Goal: Transaction & Acquisition: Purchase product/service

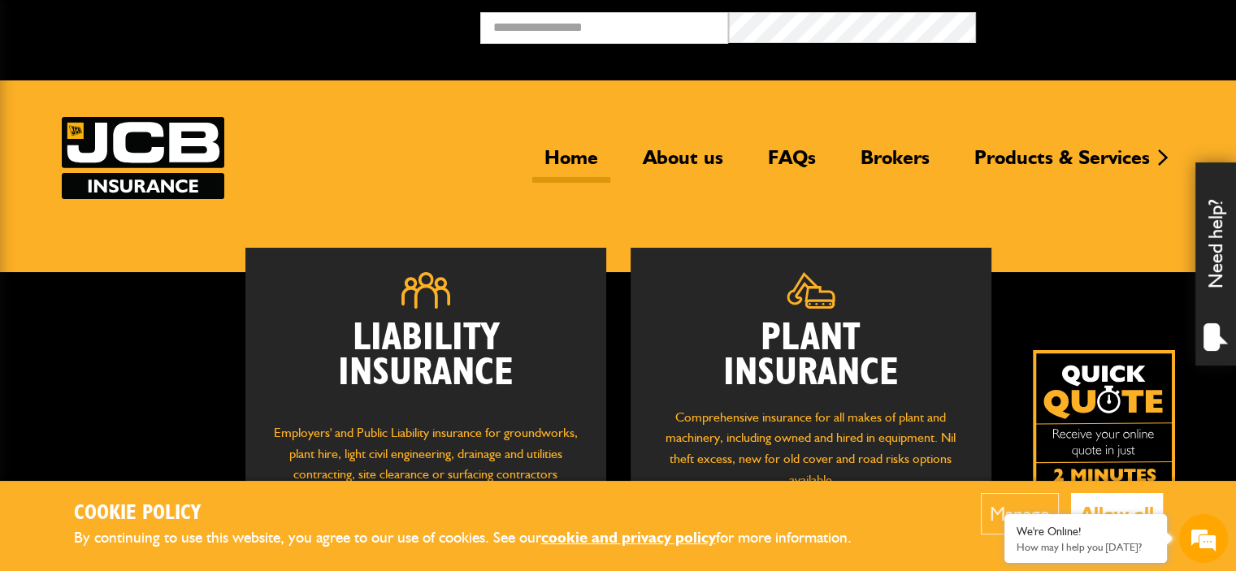
click at [1126, 503] on button "Allow all" at bounding box center [1117, 513] width 92 height 41
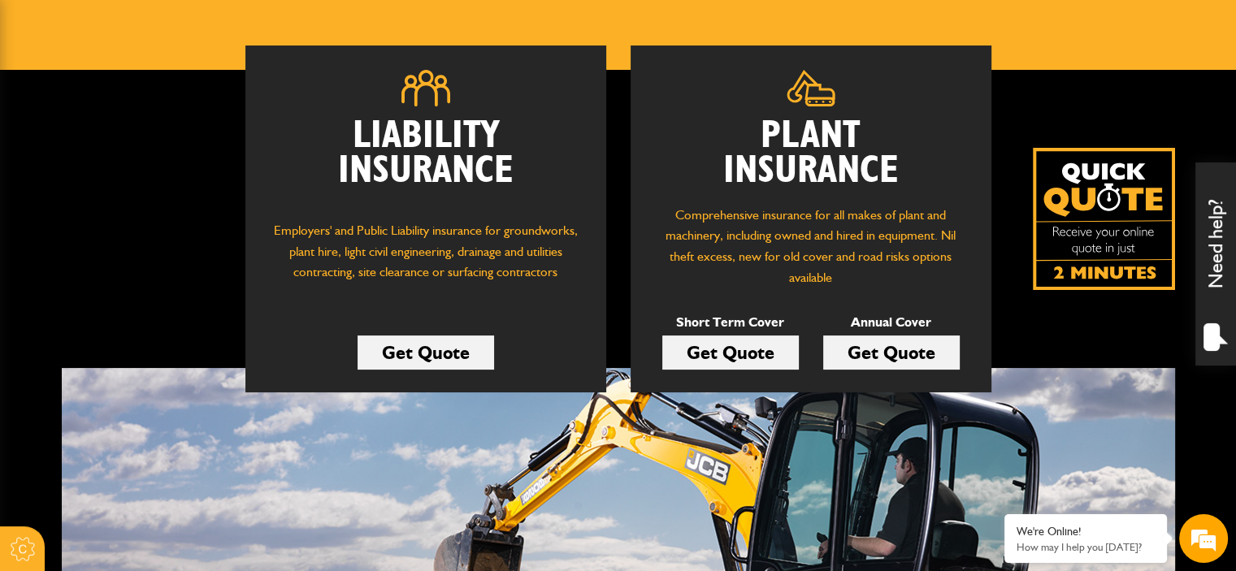
scroll to position [219, 0]
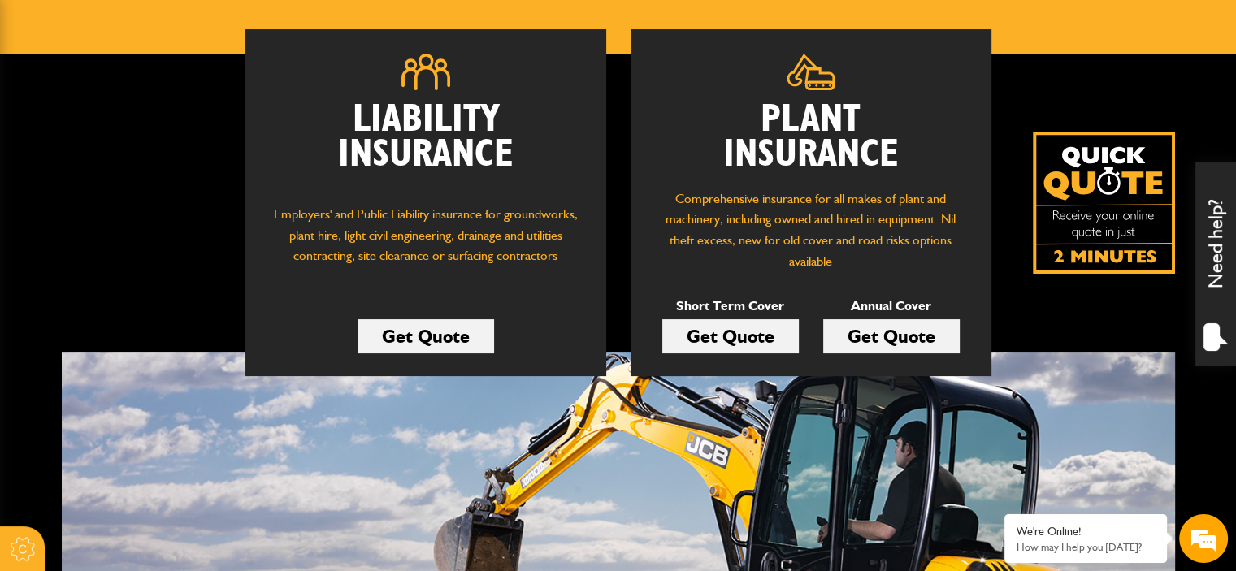
click at [736, 338] on link "Get Quote" at bounding box center [730, 336] width 137 height 34
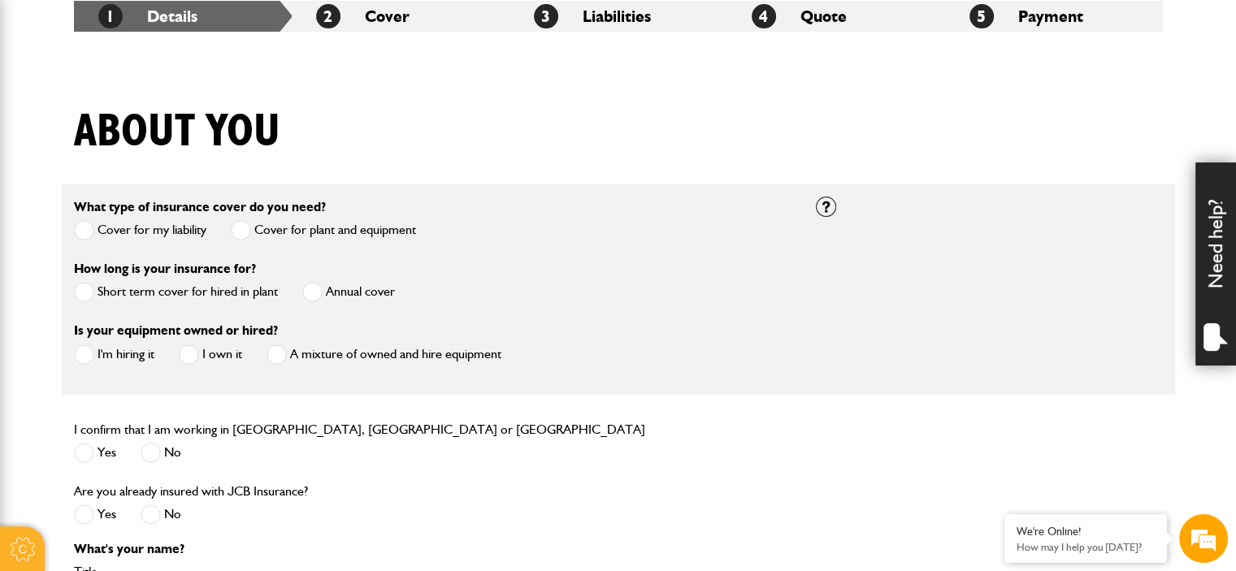
click at [88, 298] on span at bounding box center [84, 292] width 20 height 20
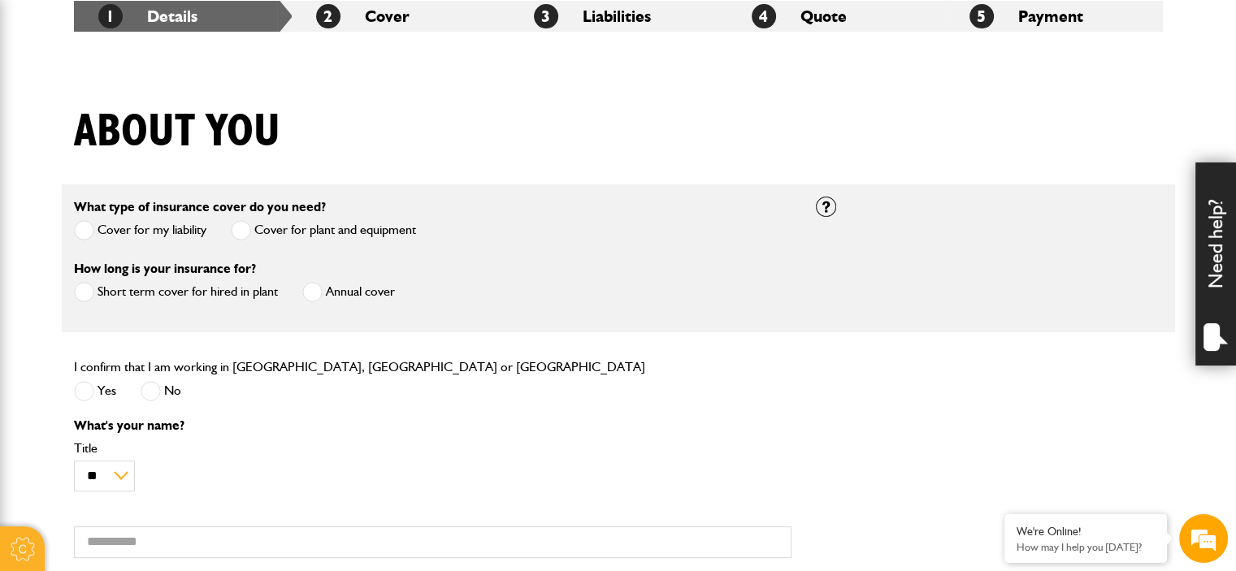
scroll to position [0, 0]
click at [83, 393] on span at bounding box center [84, 391] width 20 height 20
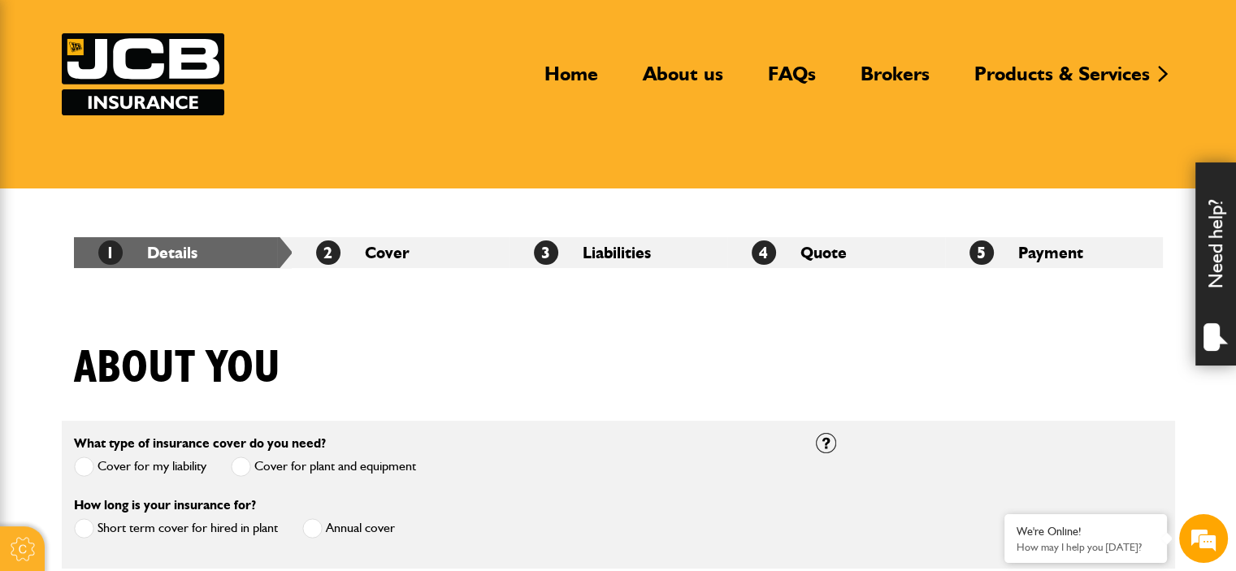
scroll to position [76, 0]
